Goal: Information Seeking & Learning: Learn about a topic

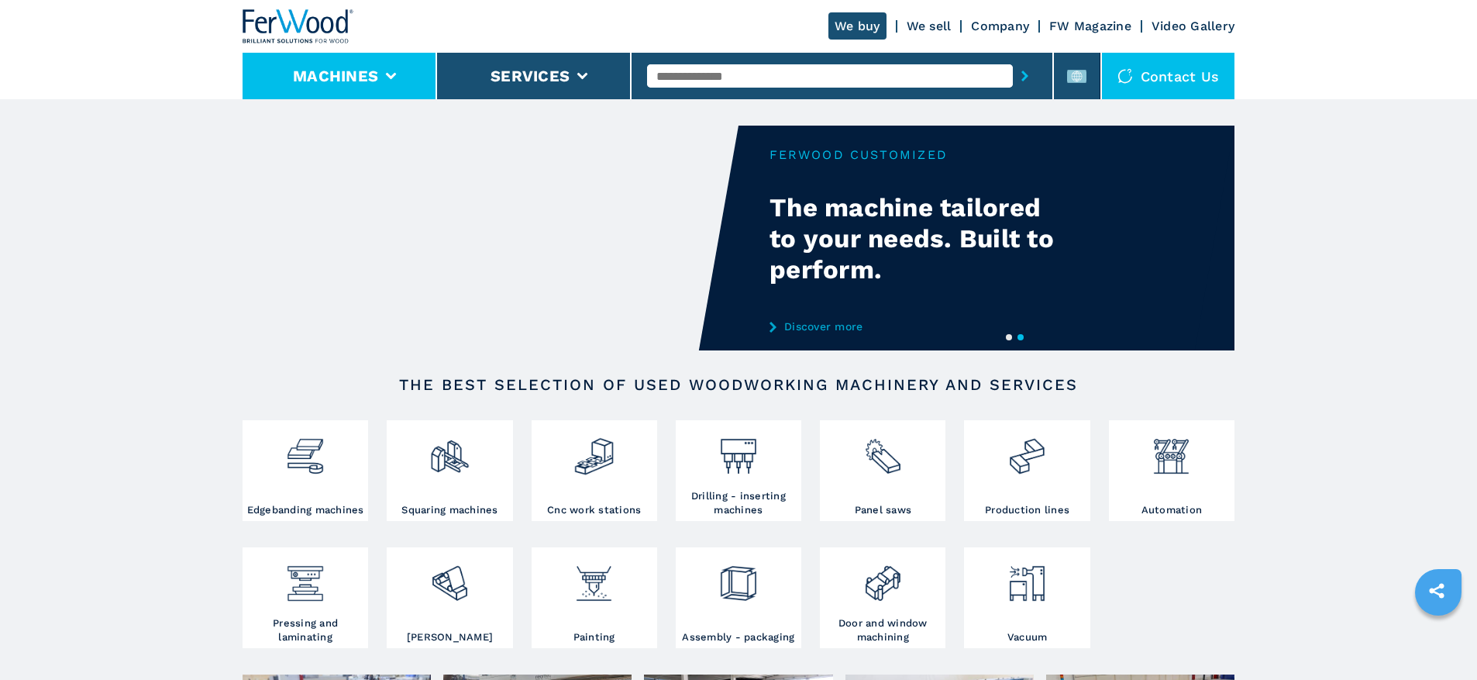
click at [394, 96] on li "Machines" at bounding box center [340, 76] width 195 height 47
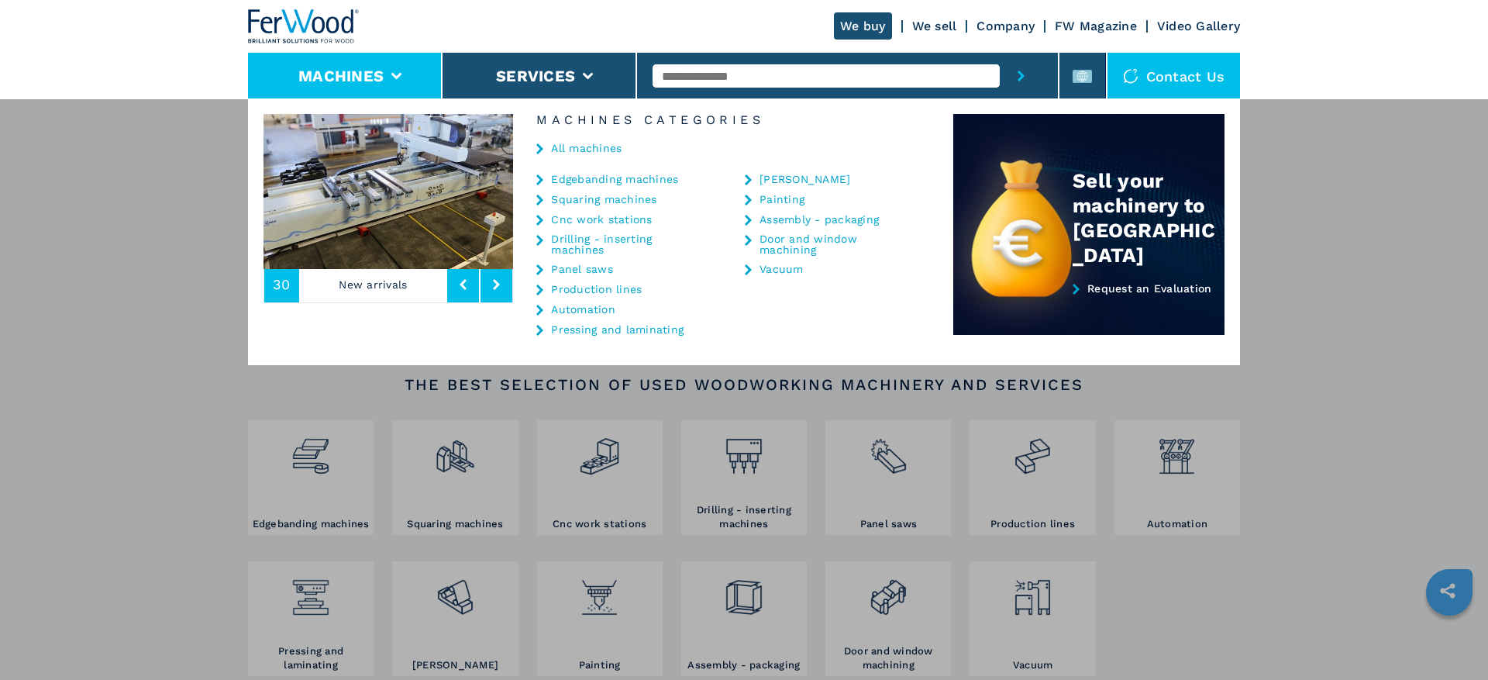
click at [453, 296] on button at bounding box center [463, 285] width 32 height 36
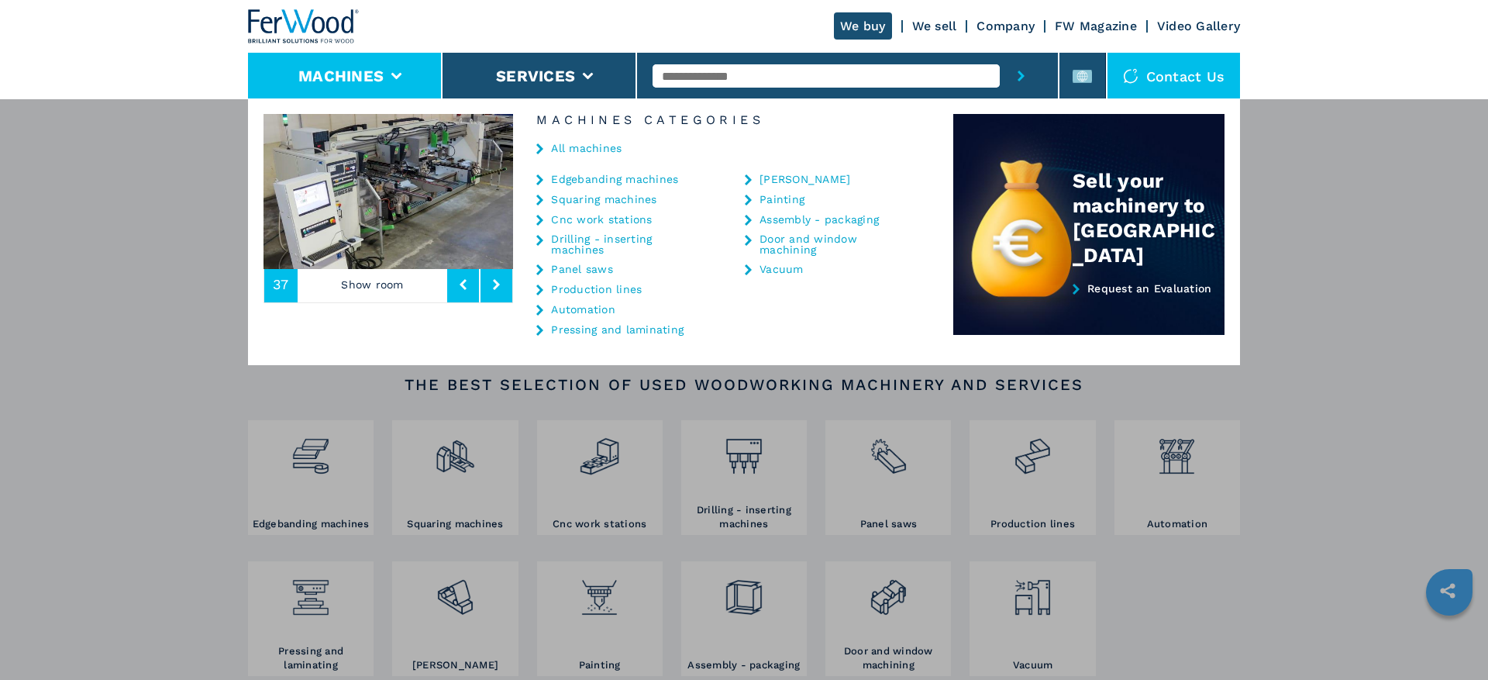
click at [453, 296] on button at bounding box center [463, 285] width 32 height 36
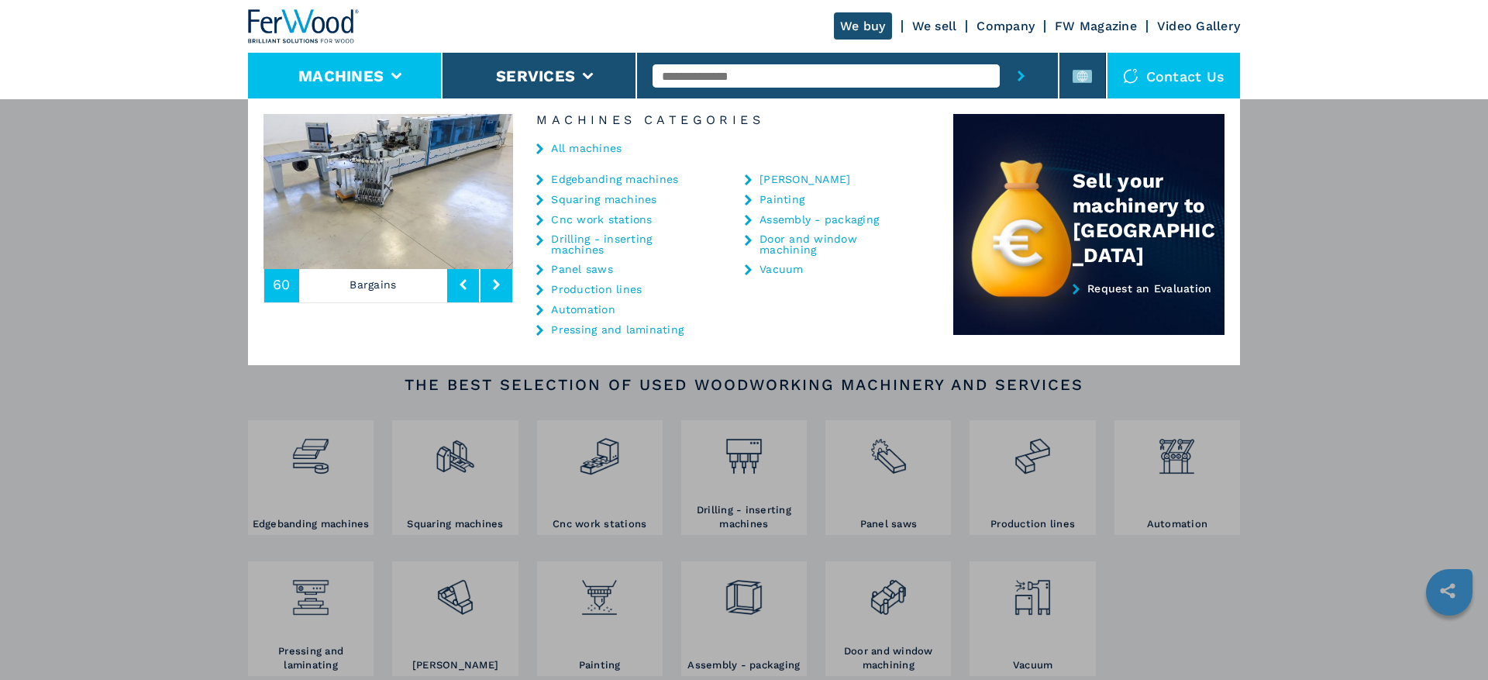
click at [483, 286] on button at bounding box center [497, 285] width 32 height 36
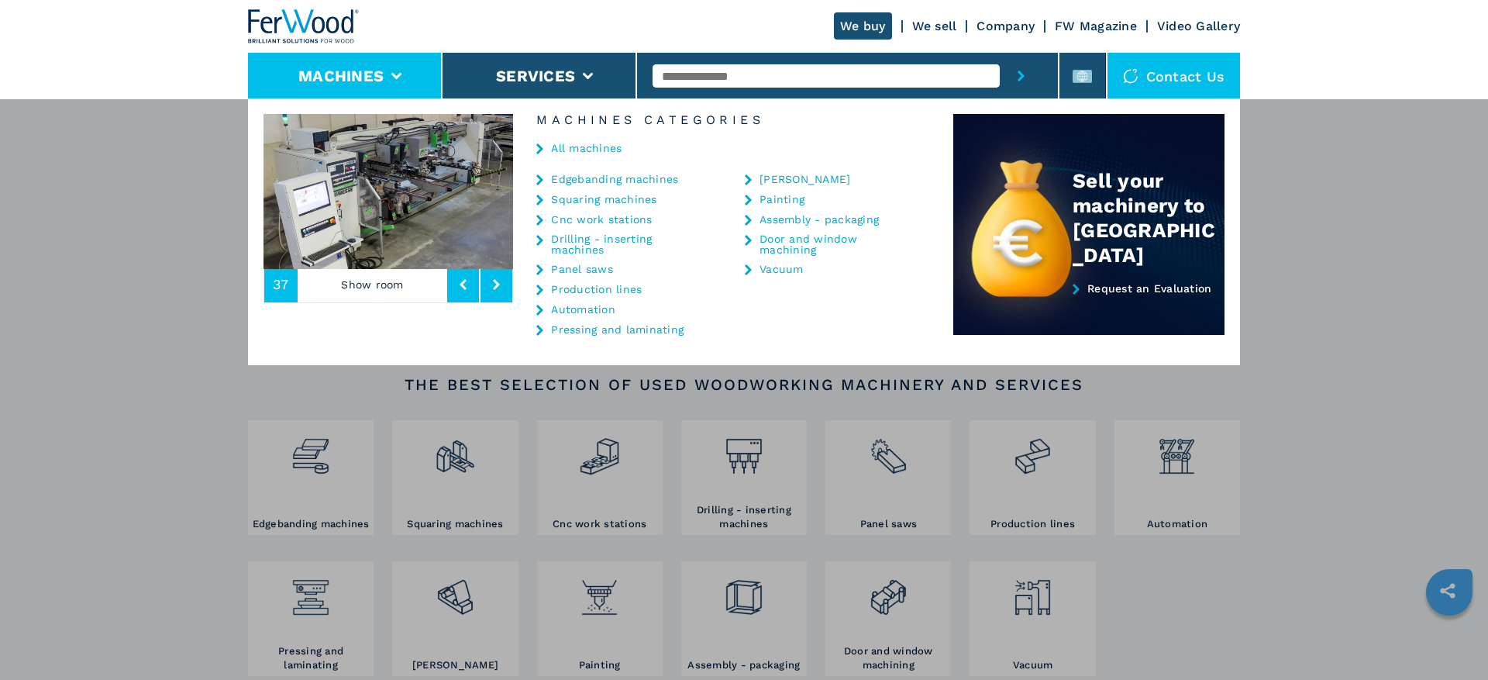
click at [505, 288] on button at bounding box center [497, 285] width 32 height 36
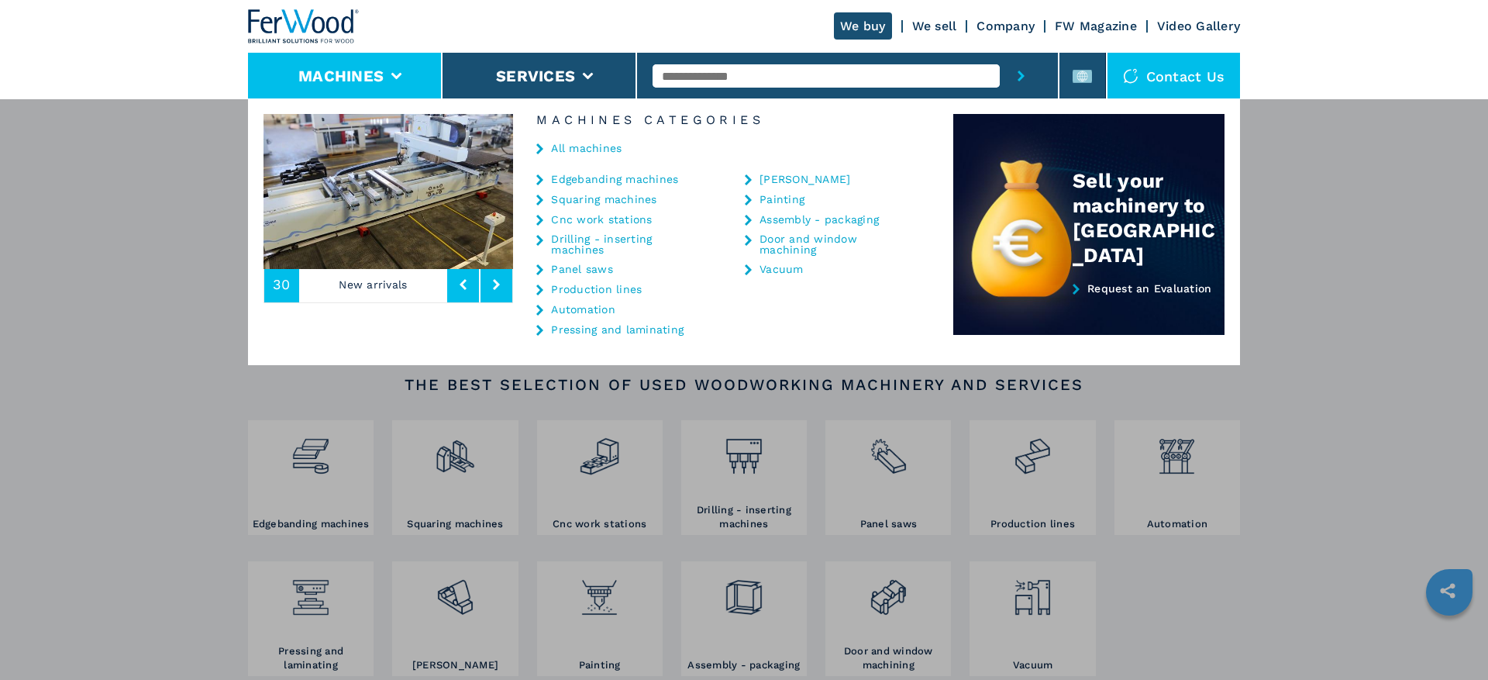
click at [505, 288] on button at bounding box center [497, 285] width 32 height 36
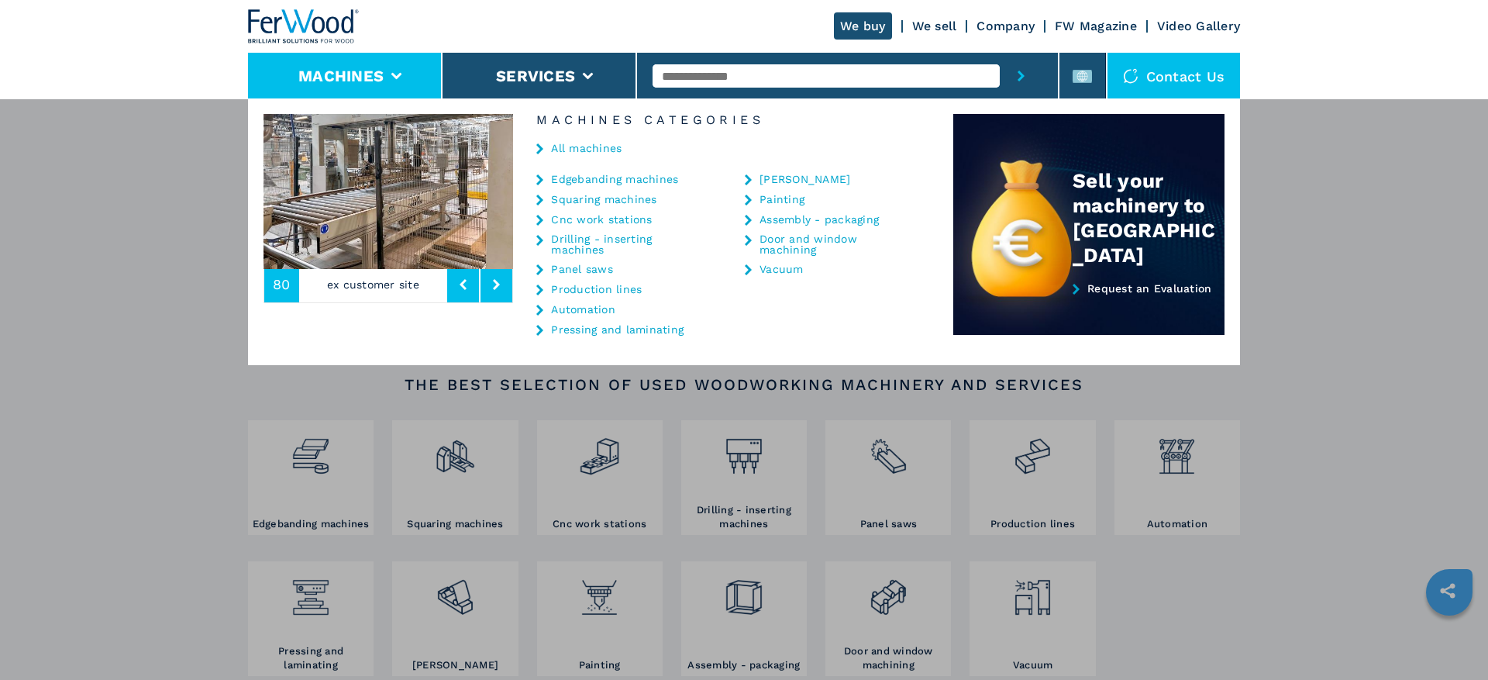
click at [505, 288] on button at bounding box center [497, 285] width 32 height 36
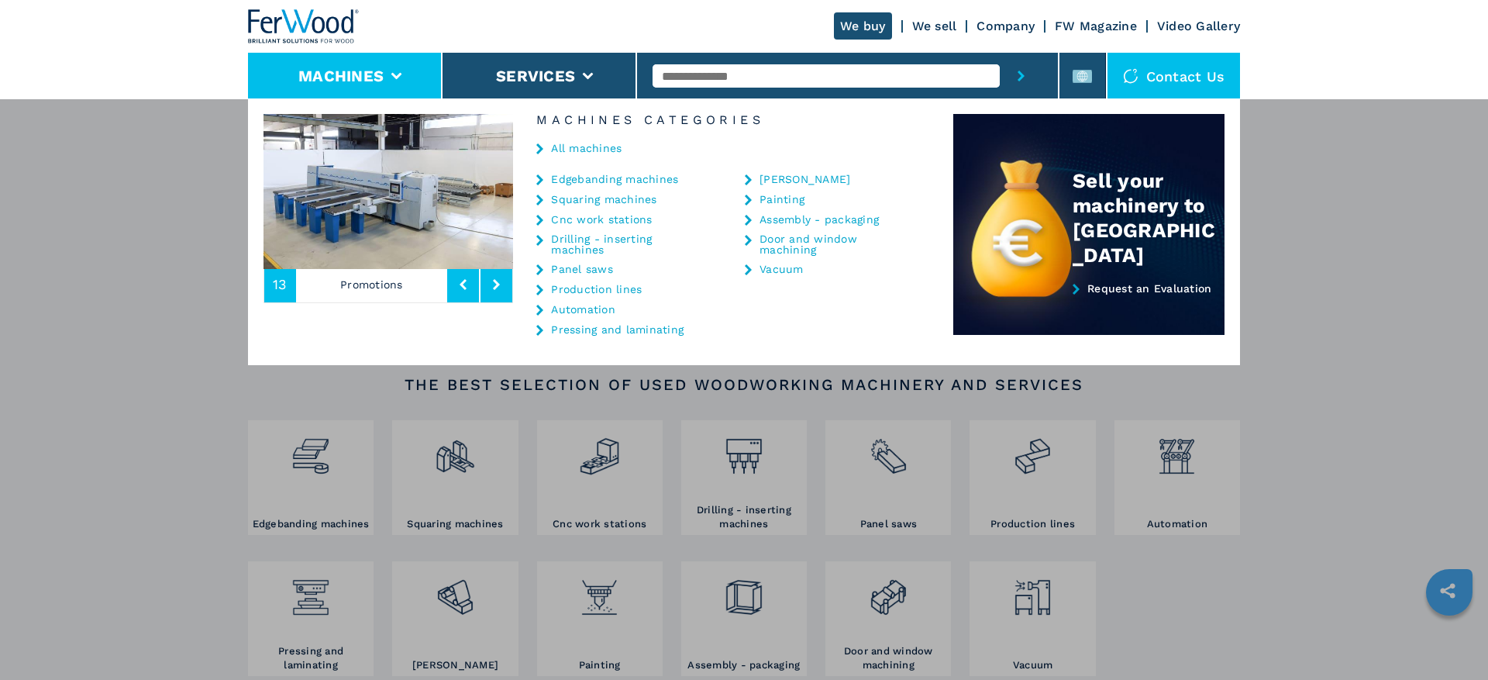
click at [505, 288] on button at bounding box center [497, 285] width 32 height 36
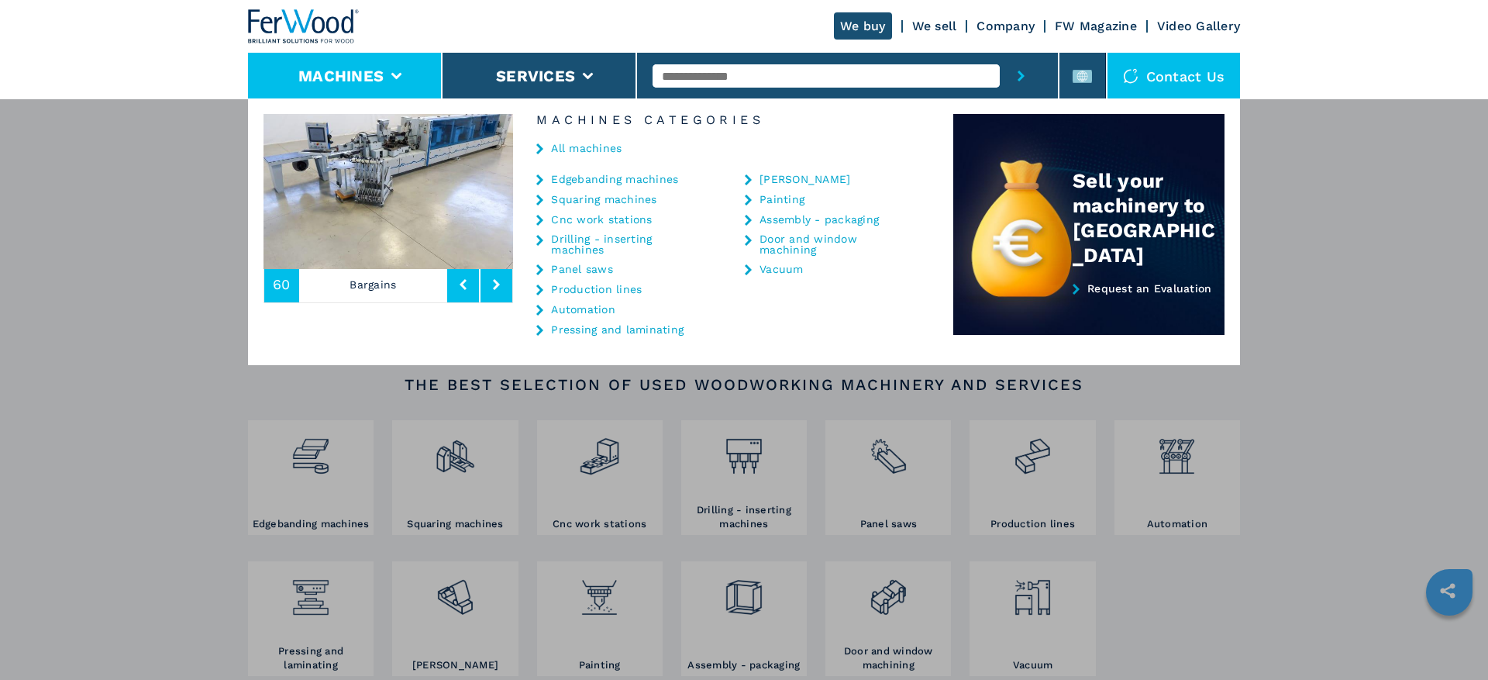
click at [505, 288] on button at bounding box center [497, 285] width 32 height 36
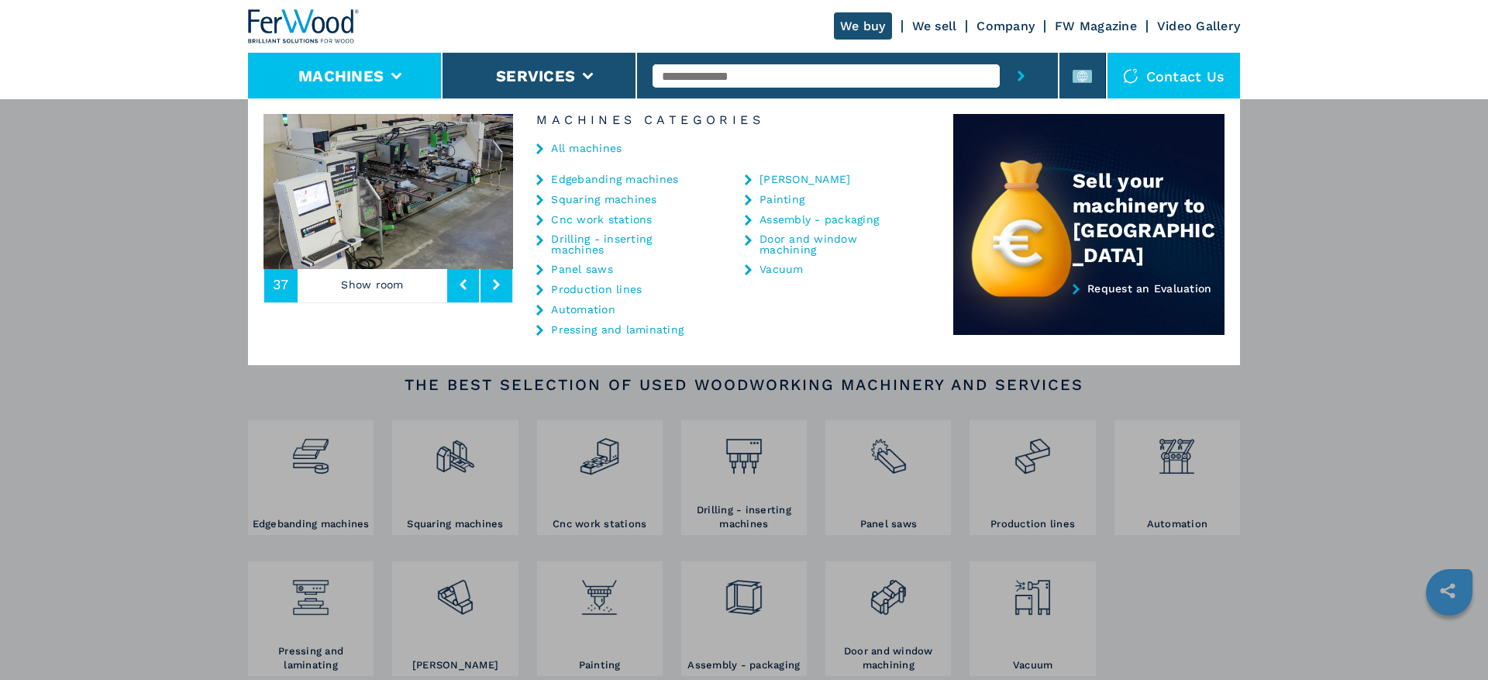
click at [505, 288] on button at bounding box center [497, 285] width 32 height 36
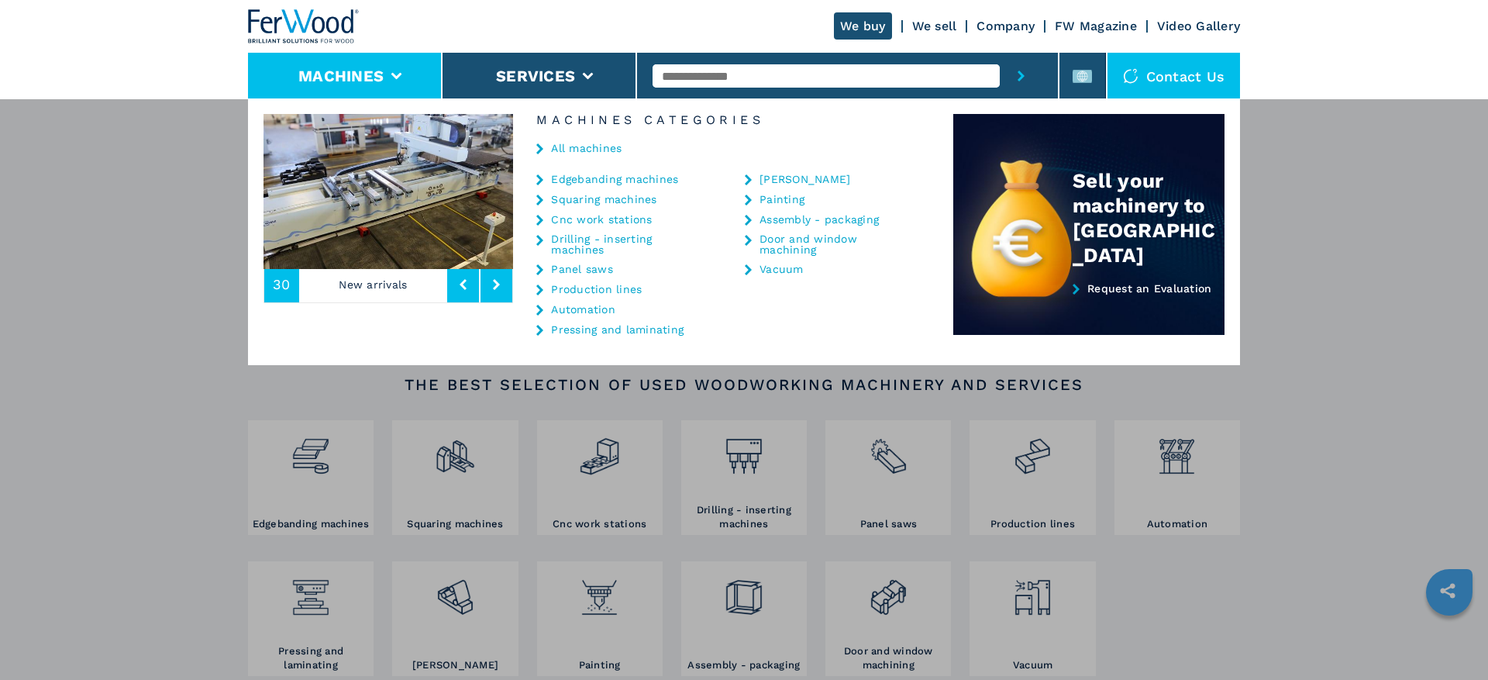
click at [505, 288] on button at bounding box center [497, 285] width 32 height 36
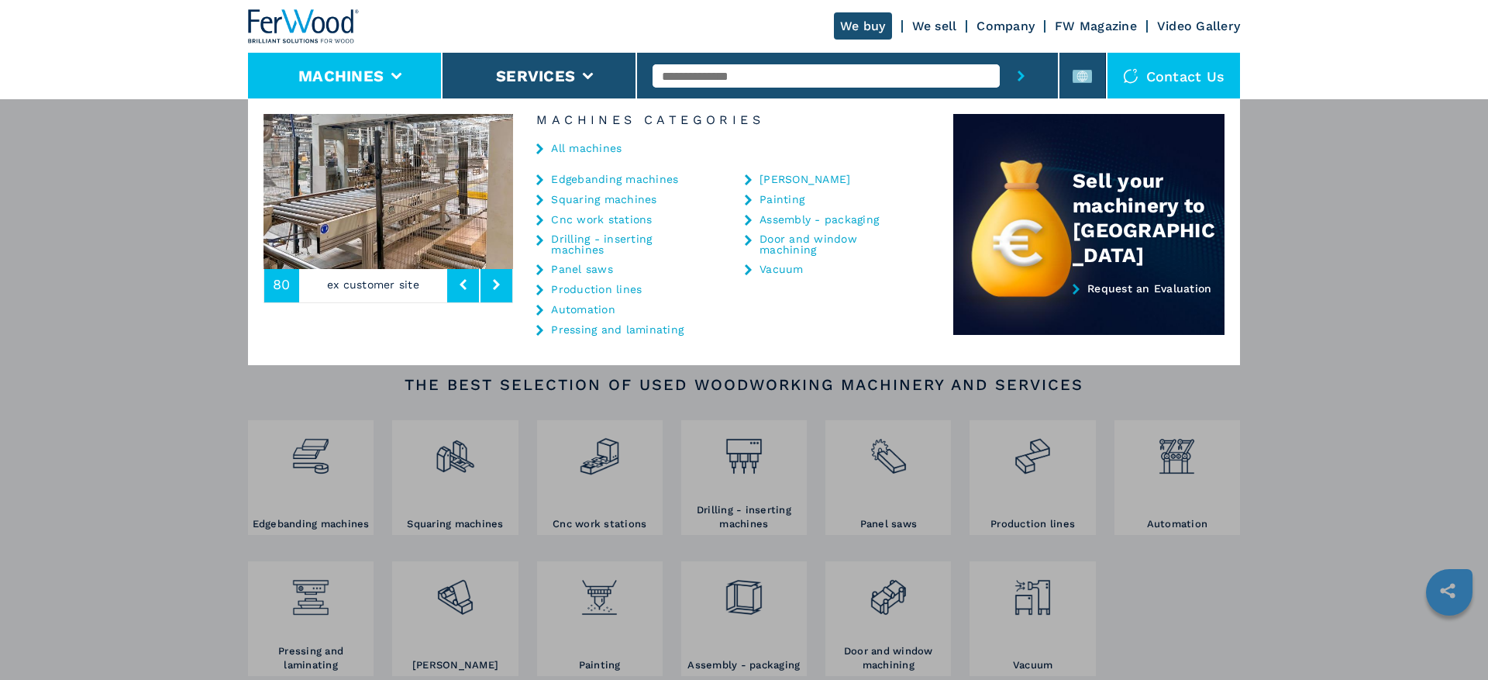
click at [505, 288] on button at bounding box center [497, 285] width 32 height 36
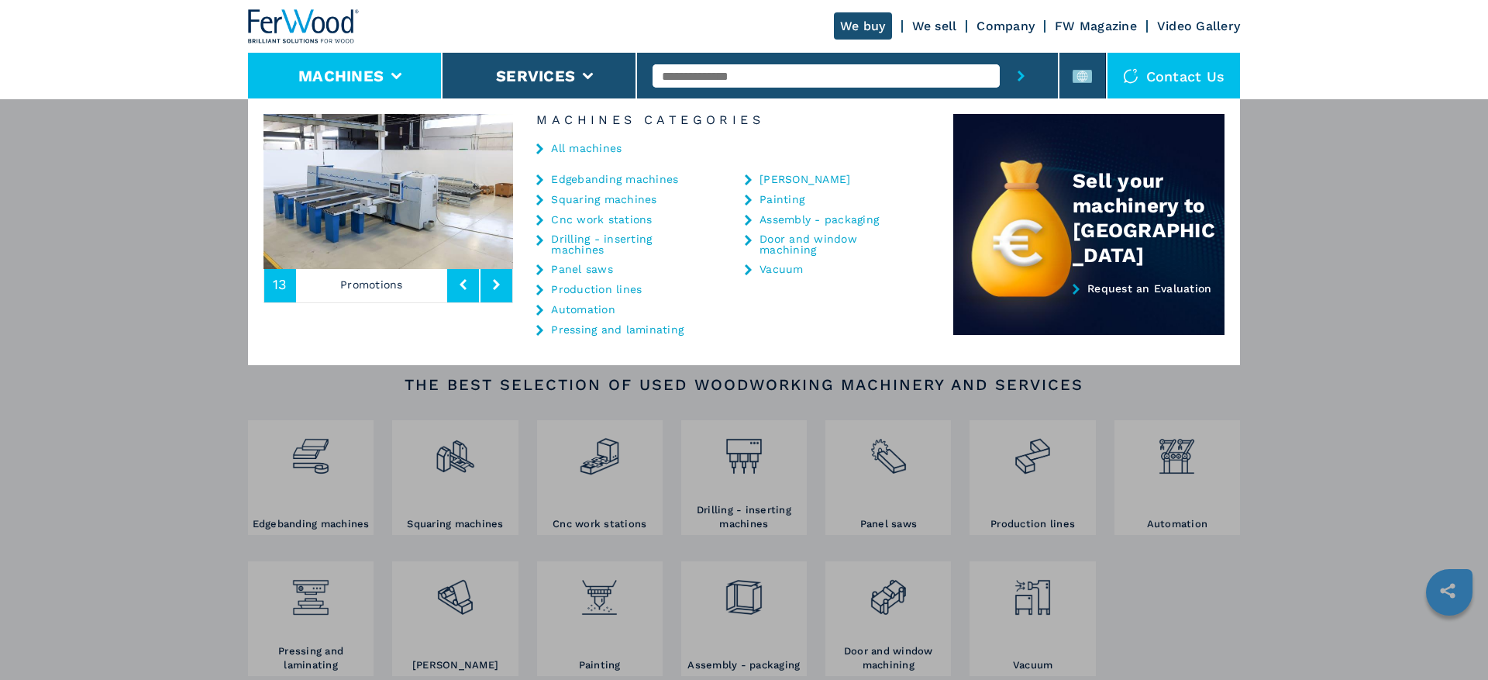
click at [120, 253] on div "**********" at bounding box center [744, 438] width 1488 height 680
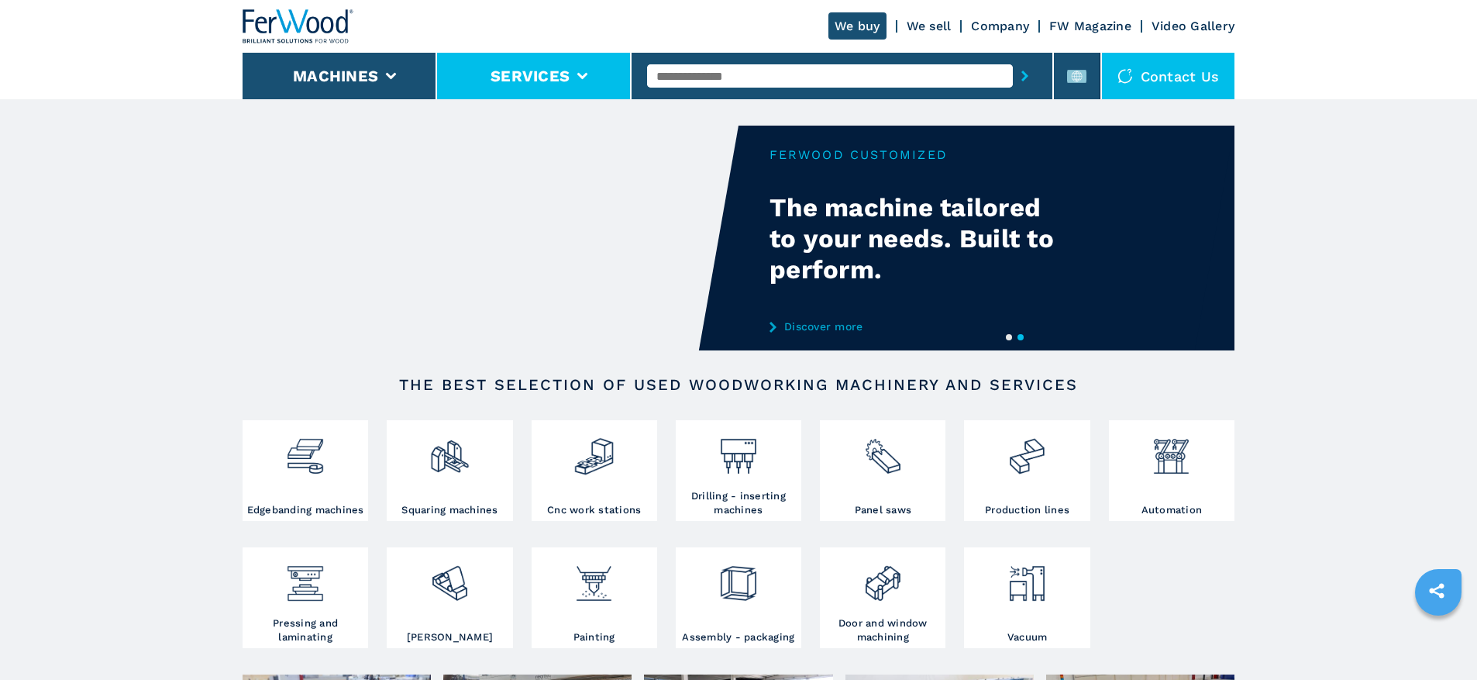
click at [566, 92] on li "Services" at bounding box center [534, 76] width 195 height 47
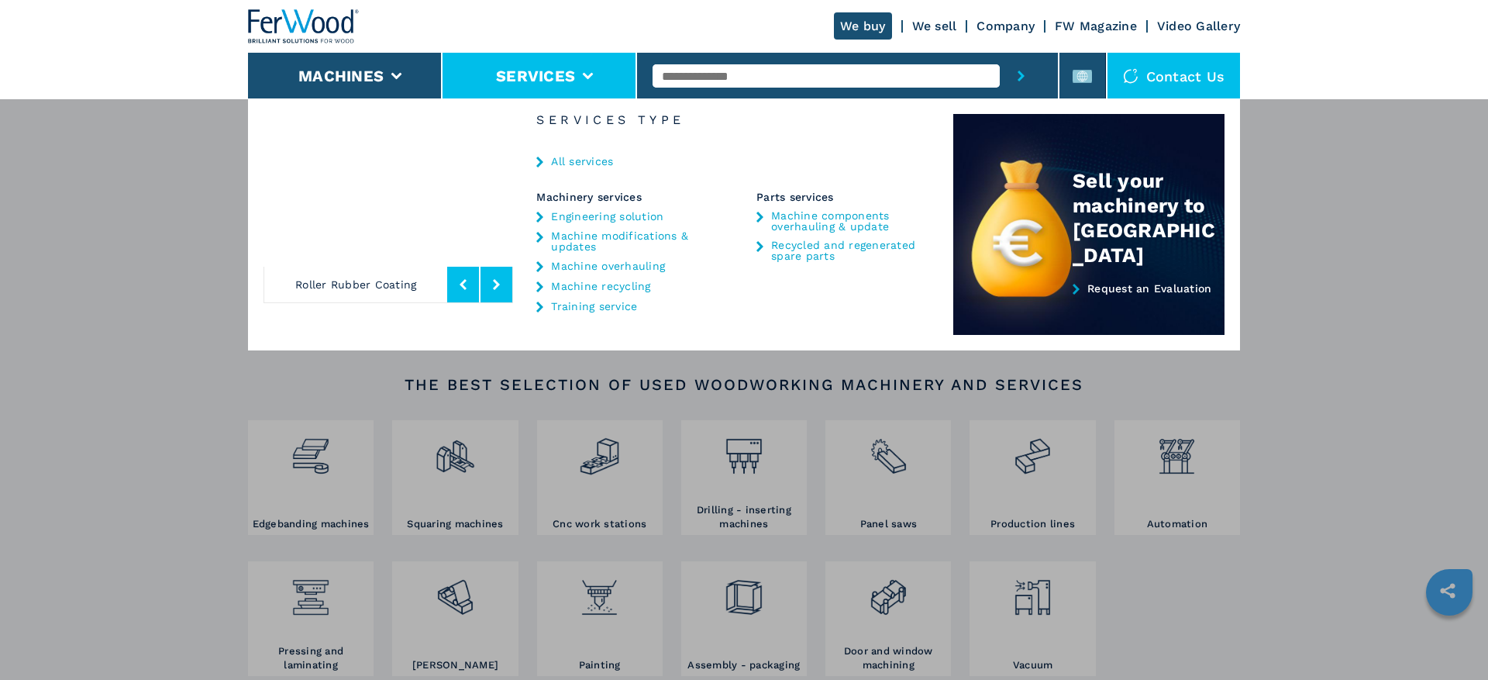
click at [496, 287] on icon at bounding box center [496, 284] width 7 height 11
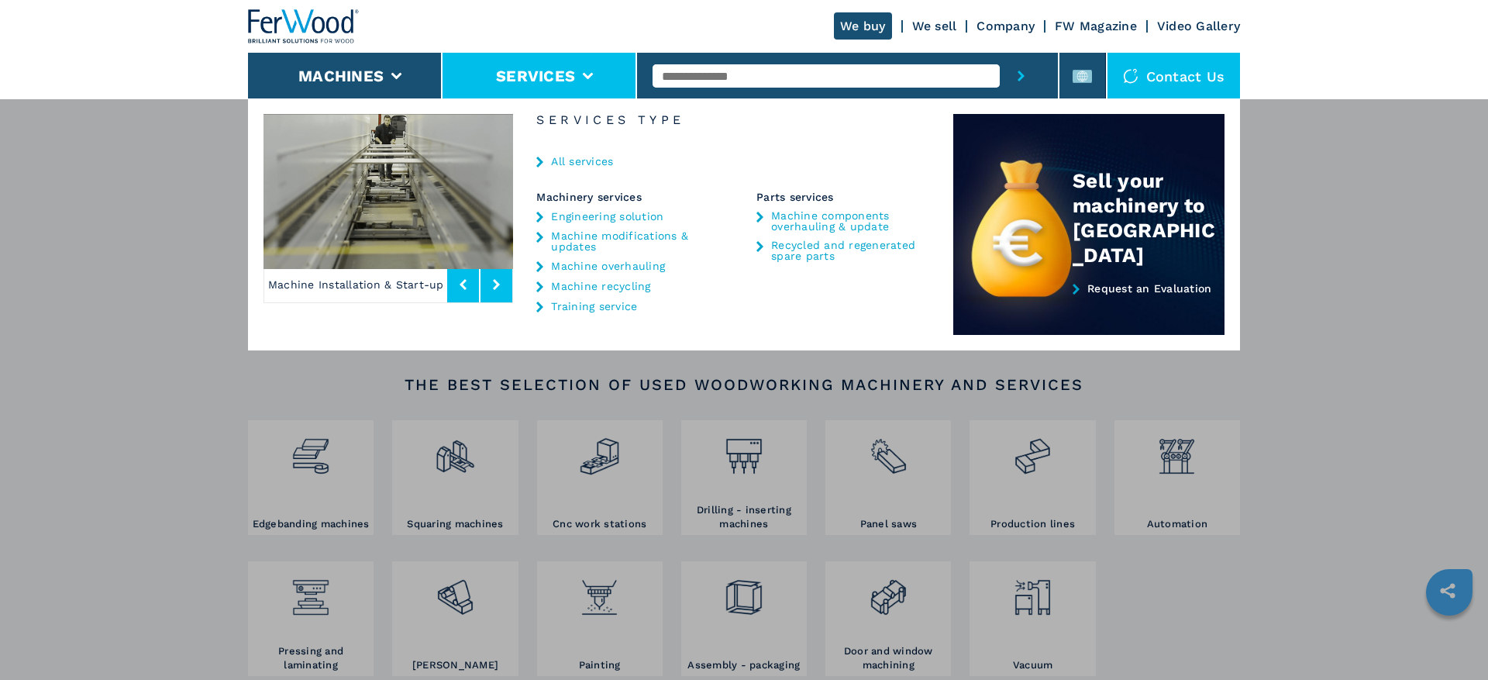
click at [496, 287] on icon at bounding box center [496, 284] width 7 height 11
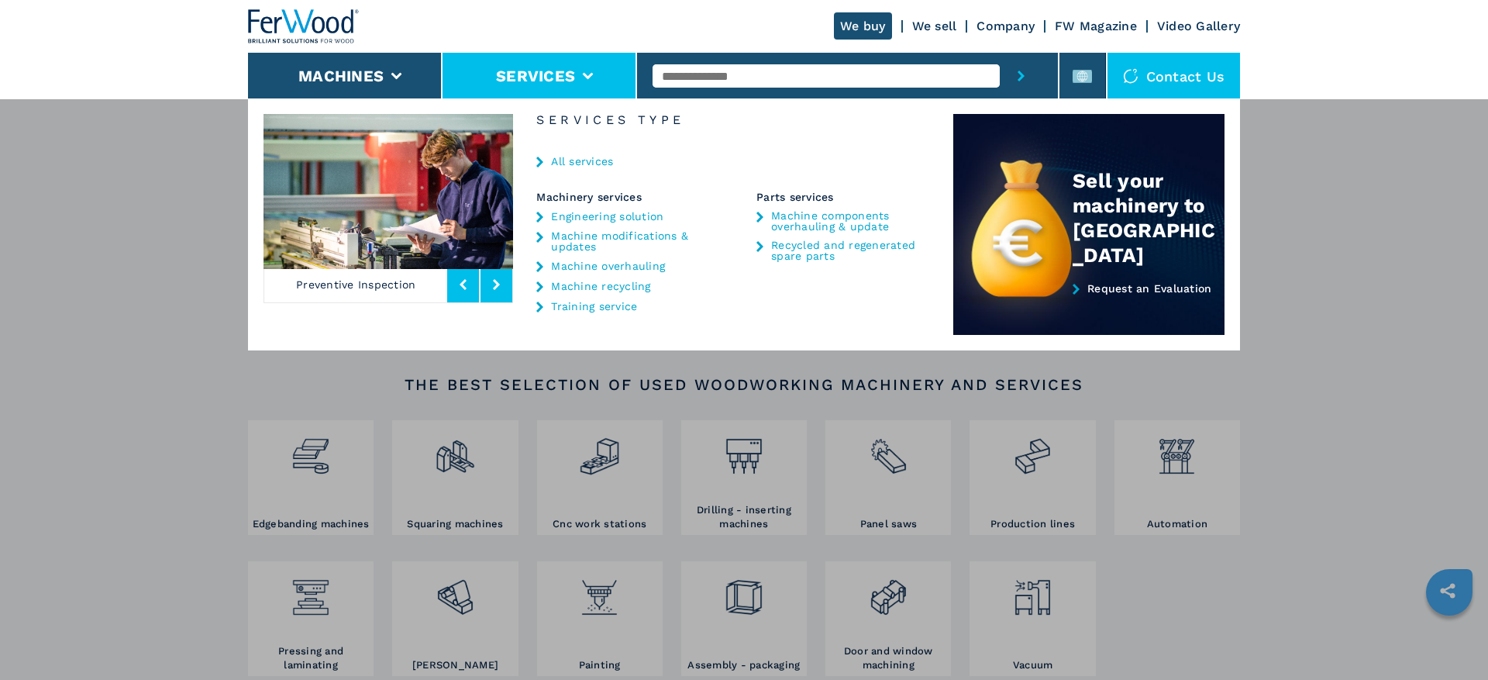
click at [496, 287] on icon at bounding box center [496, 284] width 7 height 11
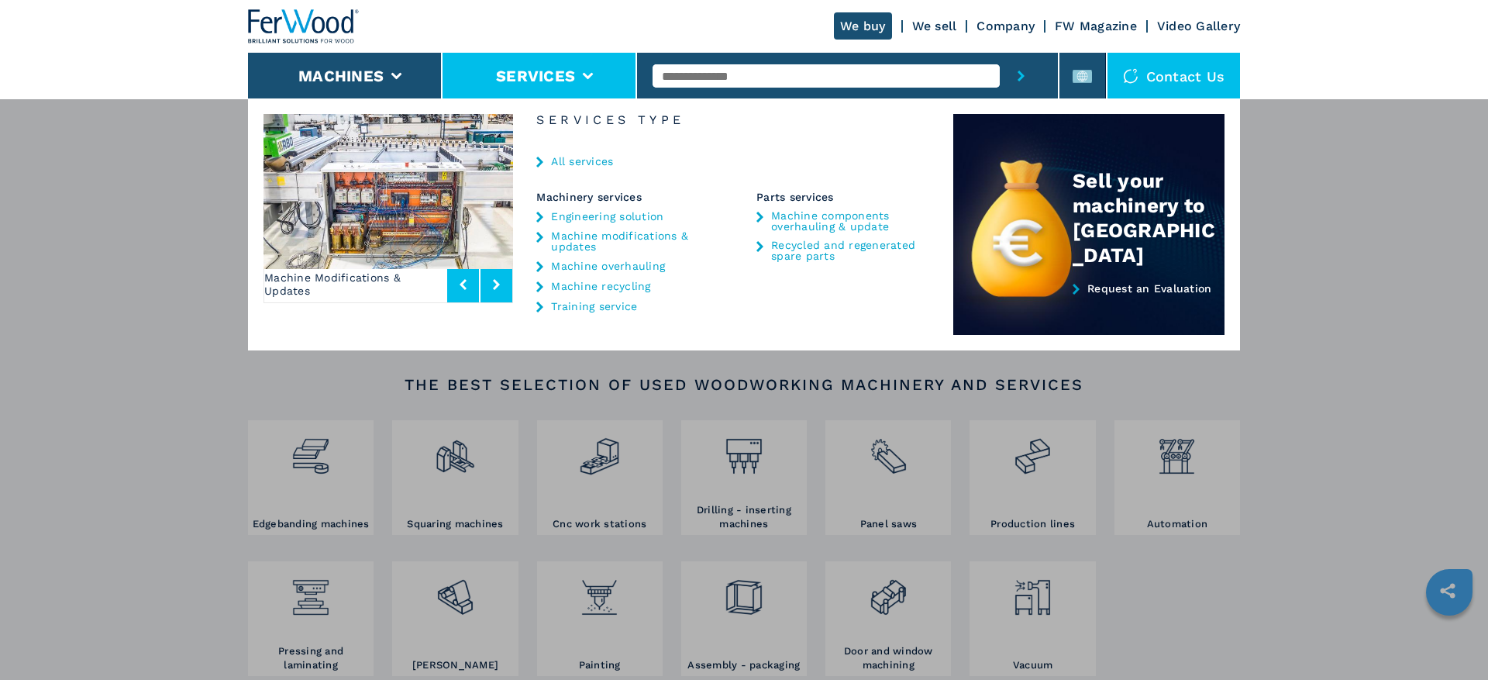
click at [502, 286] on button at bounding box center [497, 285] width 32 height 36
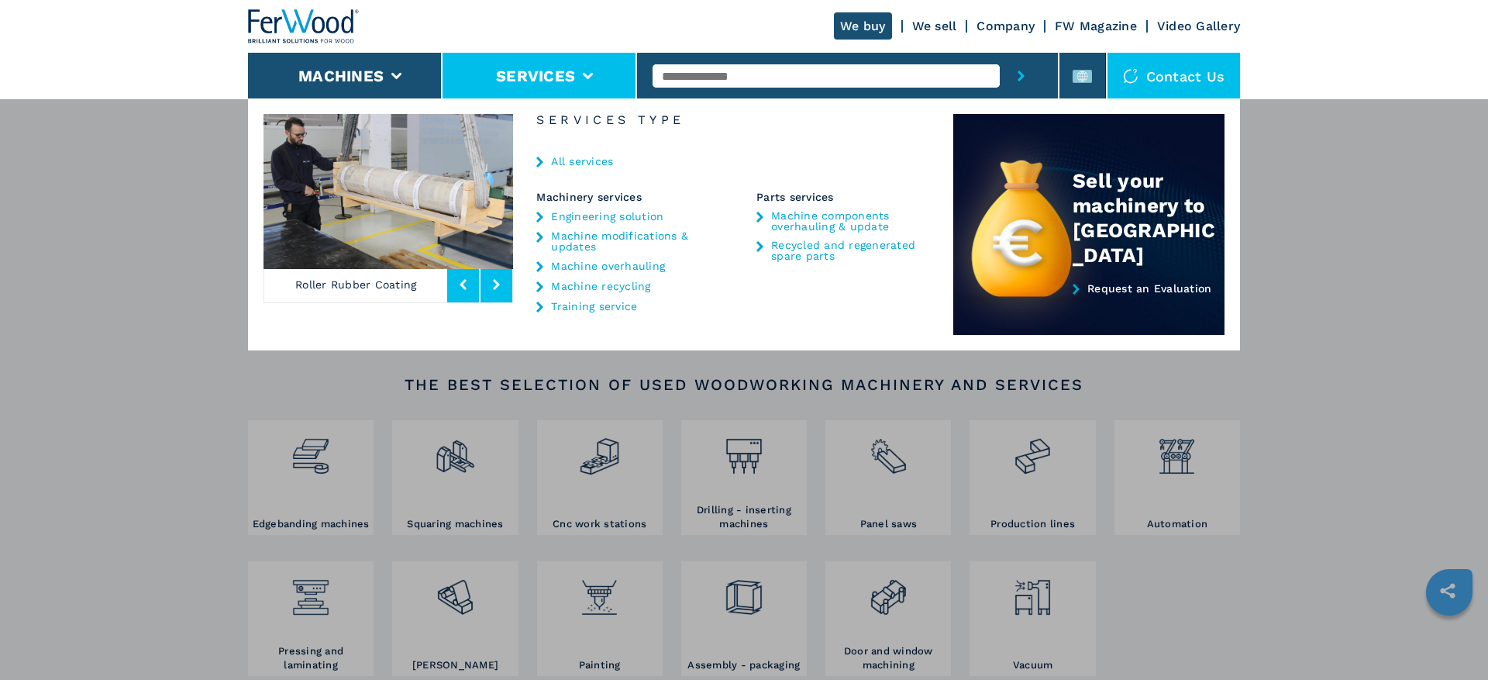
click at [605, 162] on link "All services" at bounding box center [582, 161] width 62 height 11
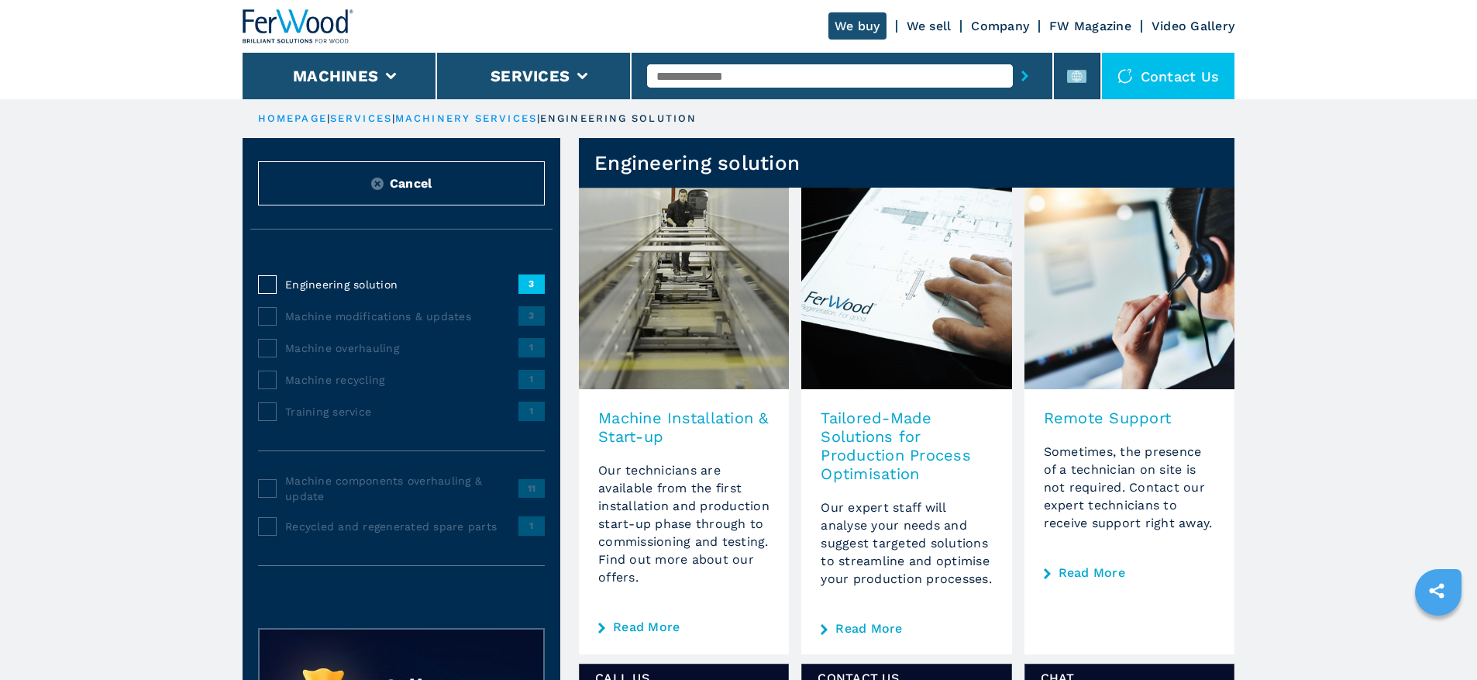
click at [429, 186] on span "Cancel" at bounding box center [411, 183] width 43 height 18
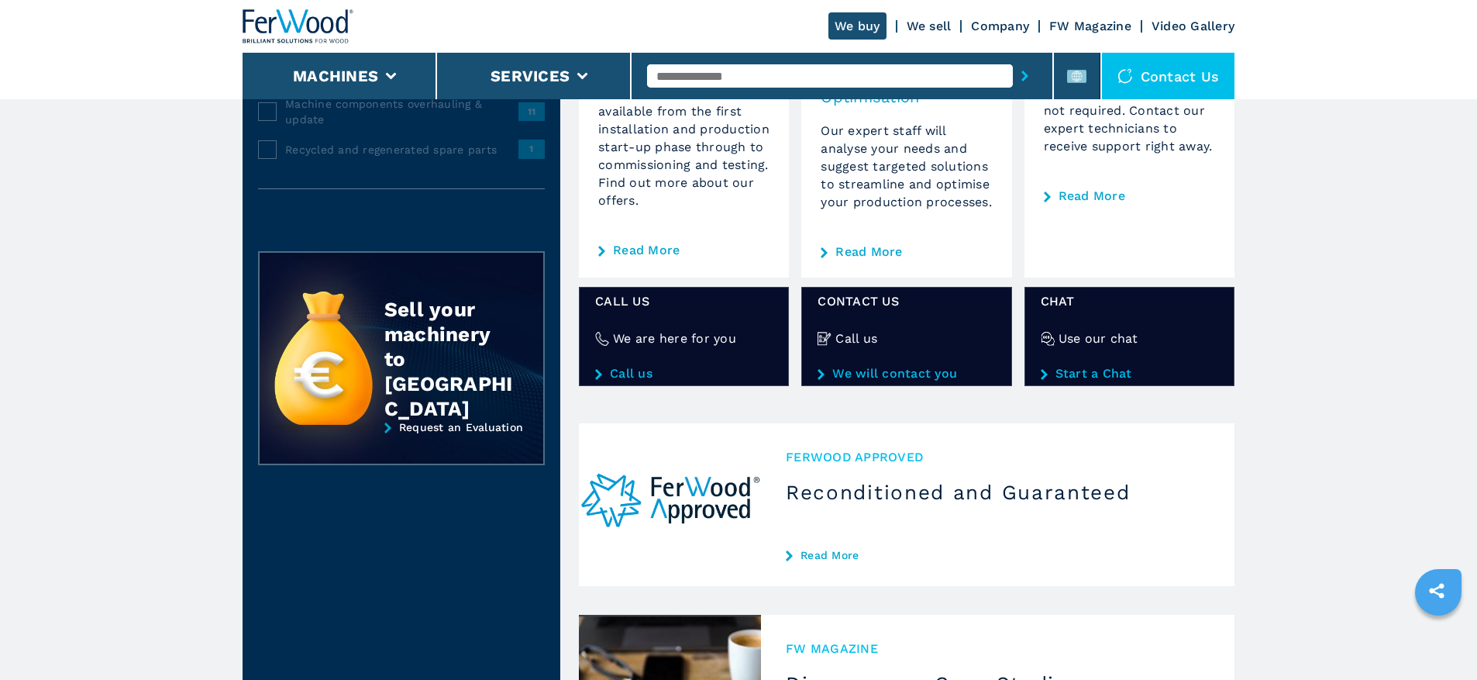
scroll to position [377, 0]
click at [698, 458] on img at bounding box center [670, 503] width 182 height 163
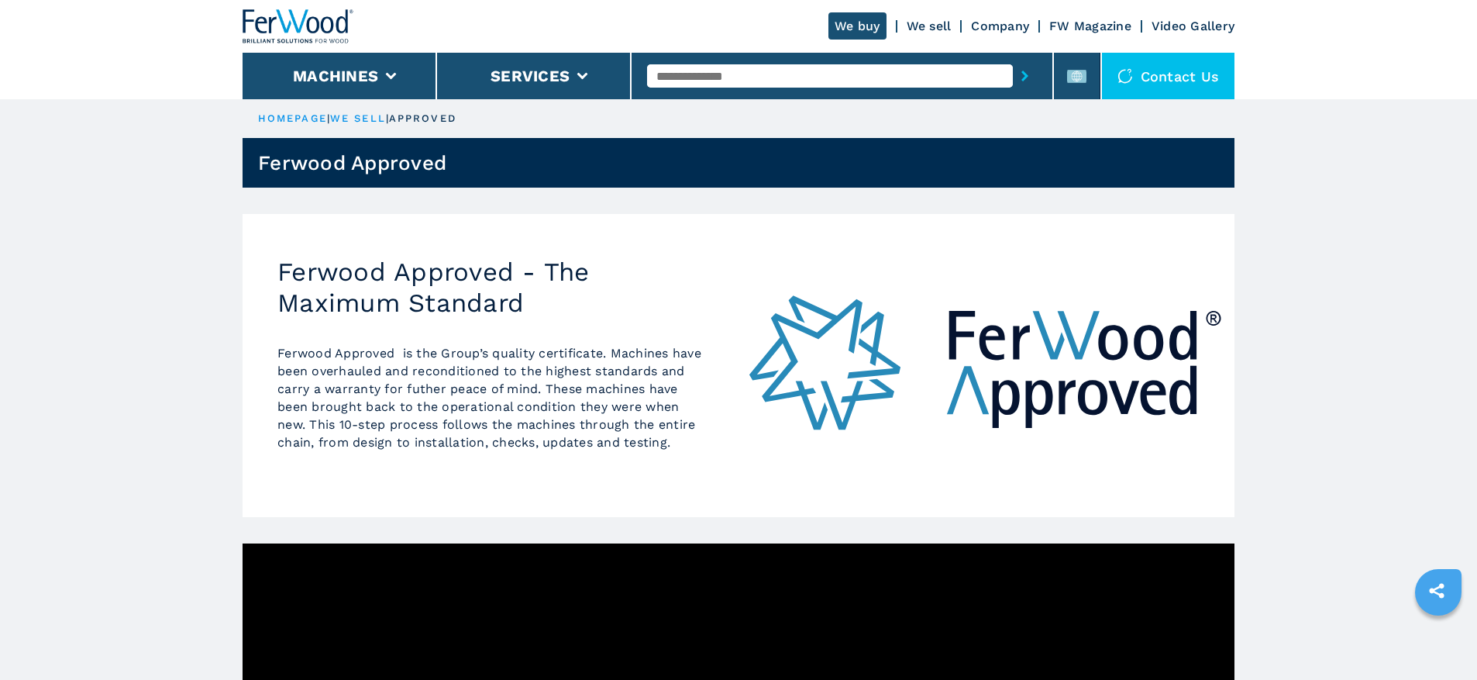
click at [301, 14] on img at bounding box center [299, 26] width 112 height 34
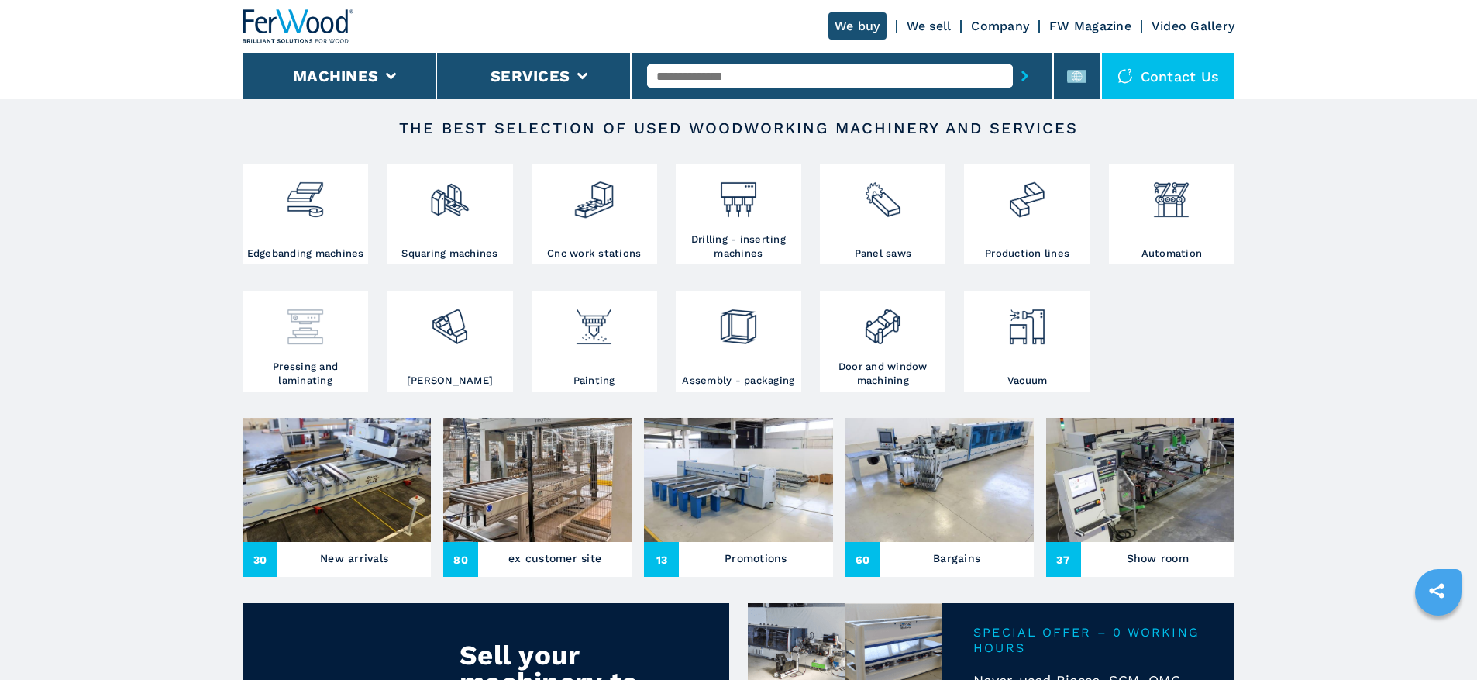
scroll to position [236, 0]
